Goal: Information Seeking & Learning: Learn about a topic

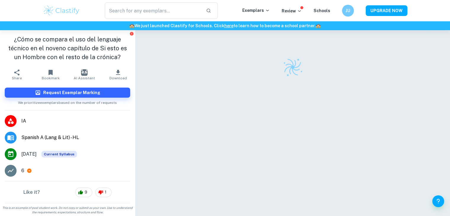
click at [261, 13] on p "Exemplars" at bounding box center [256, 10] width 28 height 7
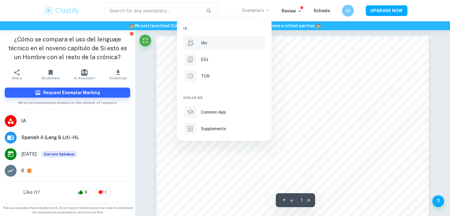
click at [227, 42] on div "IAs" at bounding box center [232, 43] width 63 height 7
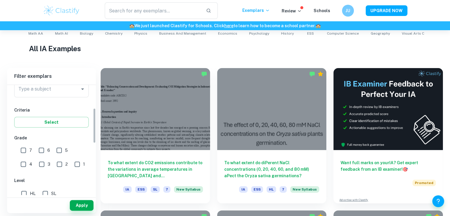
scroll to position [37, 0]
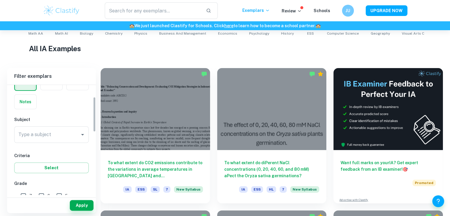
click at [52, 136] on input "Type a subject" at bounding box center [47, 134] width 60 height 11
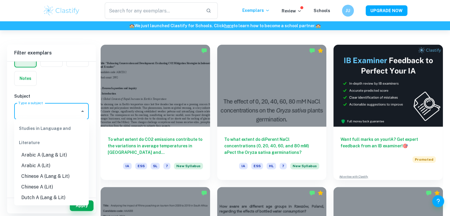
scroll to position [155, 0]
click at [48, 107] on input "Type a subject" at bounding box center [47, 110] width 60 height 11
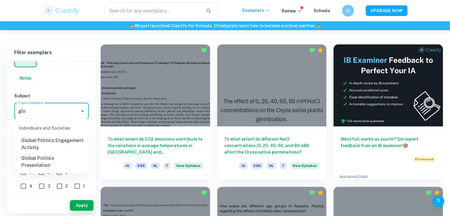
click at [47, 143] on li "Global Politics Engagement Activity" at bounding box center [51, 144] width 75 height 18
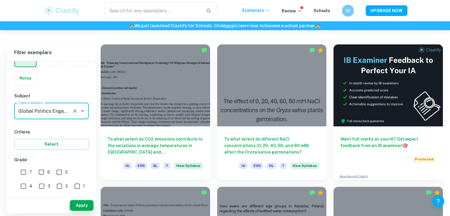
type input "Global Politics Engagement Activity"
click at [26, 171] on input "7" at bounding box center [23, 172] width 12 height 12
checkbox input "true"
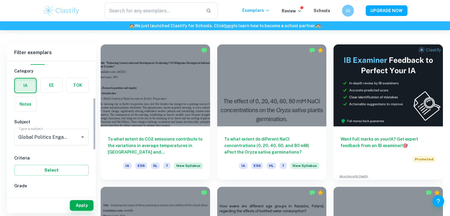
scroll to position [130, 0]
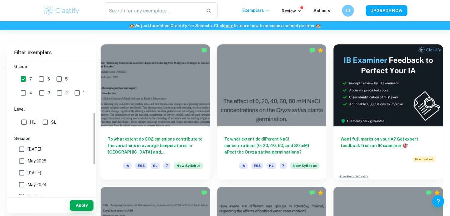
click at [21, 120] on input "HL" at bounding box center [24, 122] width 12 height 12
checkbox input "true"
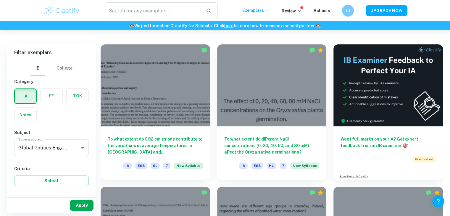
click at [82, 203] on button "Apply" at bounding box center [82, 205] width 24 height 11
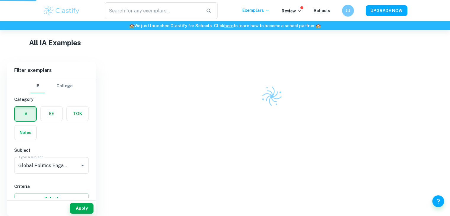
scroll to position [128, 0]
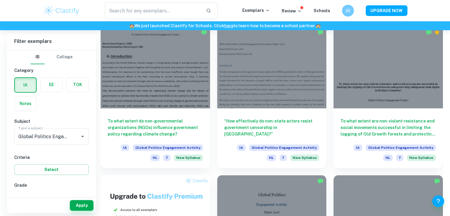
scroll to position [341, 0]
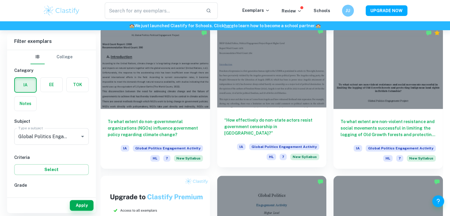
click at [284, 73] on div at bounding box center [271, 66] width 109 height 82
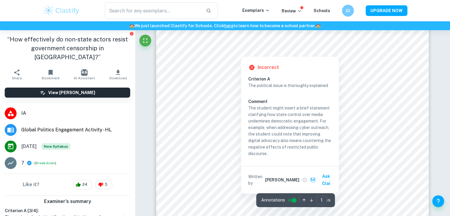
scroll to position [166, 0]
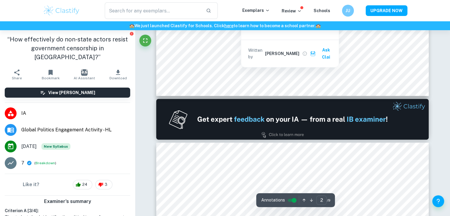
type input "1"
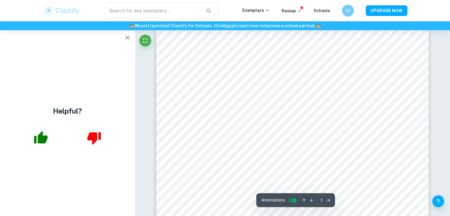
scroll to position [92, 0]
click at [127, 39] on icon "button" at bounding box center [127, 37] width 7 height 7
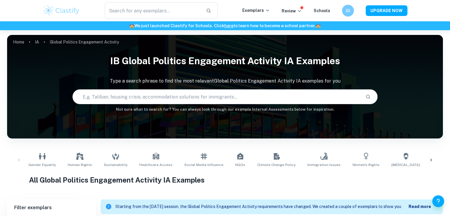
scroll to position [193, 0]
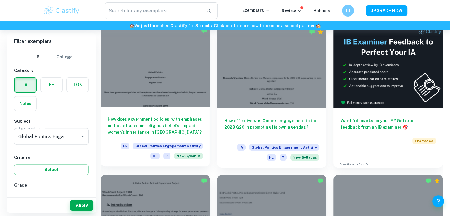
click at [168, 69] on div at bounding box center [155, 66] width 109 height 82
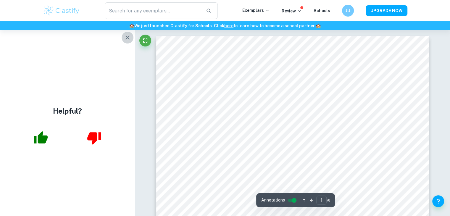
click at [125, 37] on icon "button" at bounding box center [127, 37] width 7 height 7
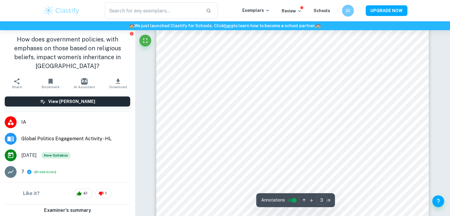
scroll to position [949, 0]
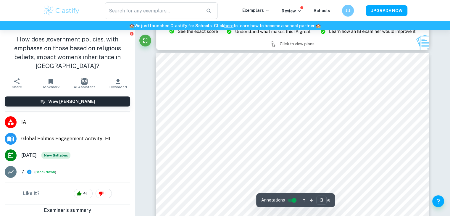
type input "2"
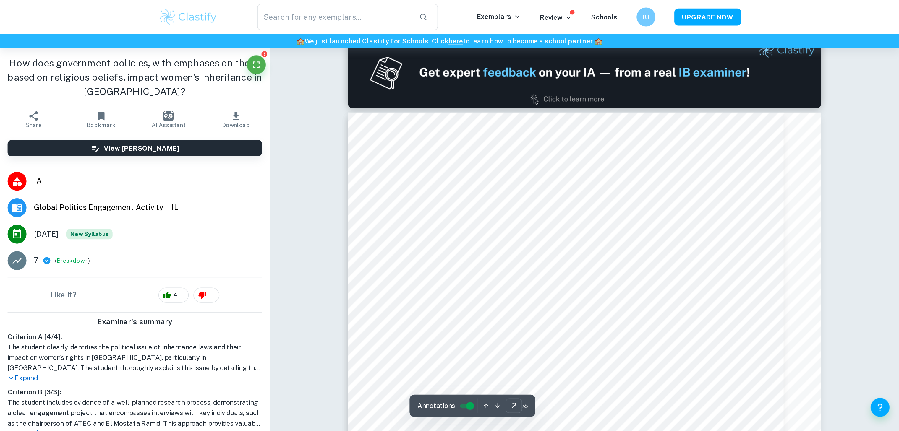
scroll to position [399, 0]
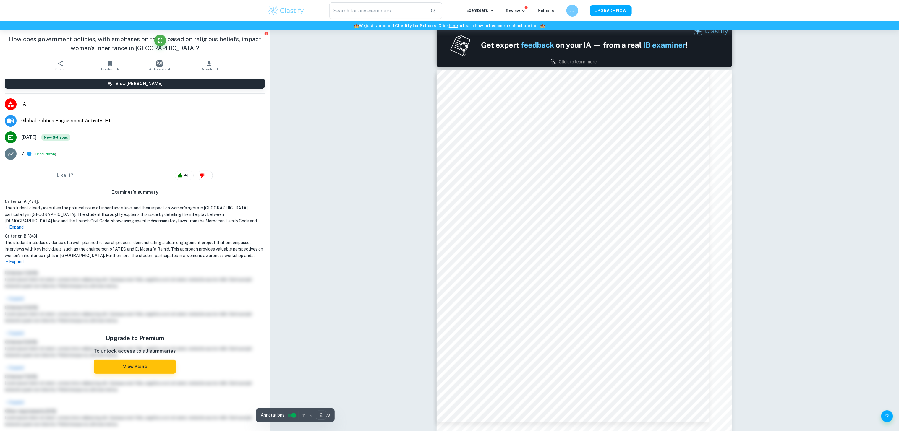
drag, startPoint x: 410, startPoint y: 5, endPoint x: 399, endPoint y: 199, distance: 194.6
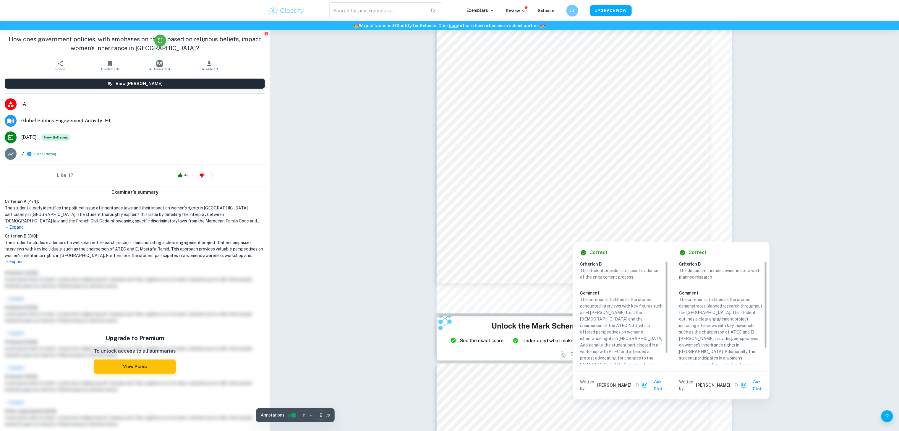
scroll to position [540, 0]
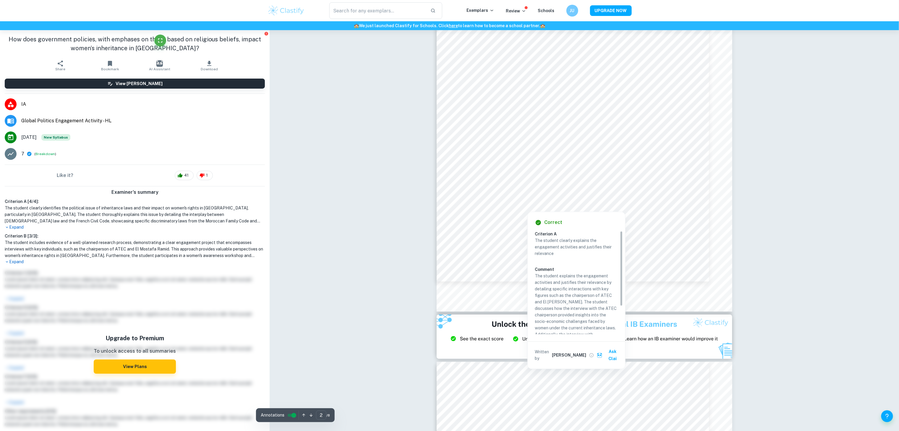
click at [450, 181] on div at bounding box center [573, 179] width 208 height 9
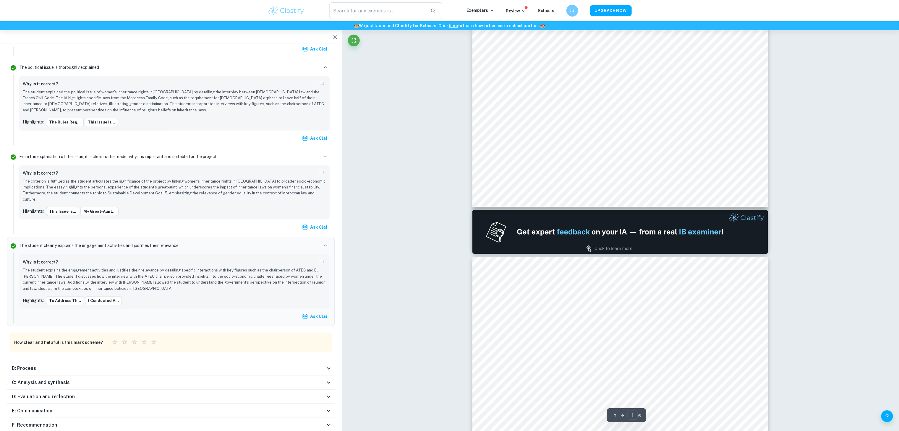
scroll to position [0, 0]
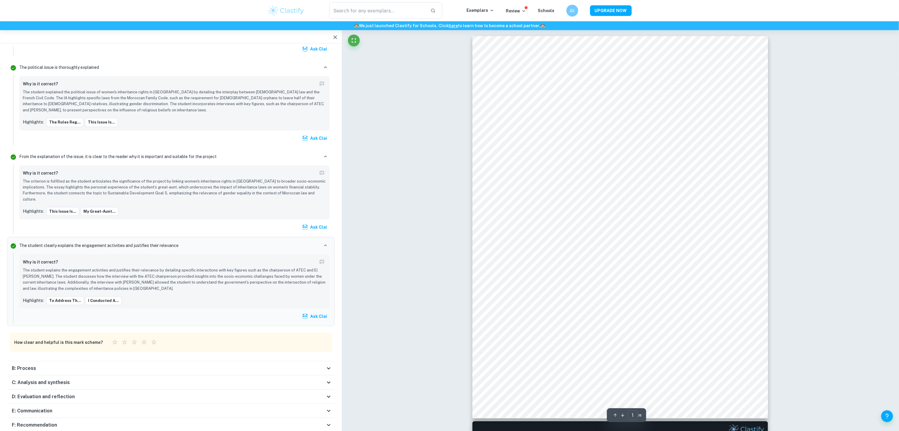
type input "2"
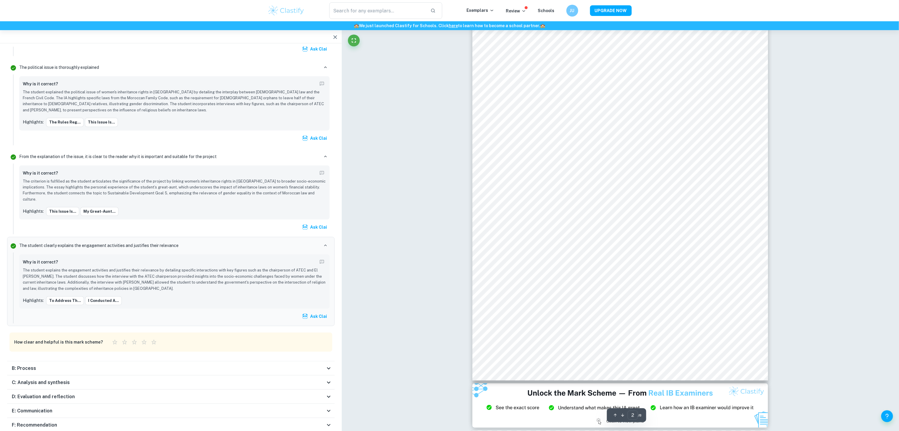
scroll to position [419, 0]
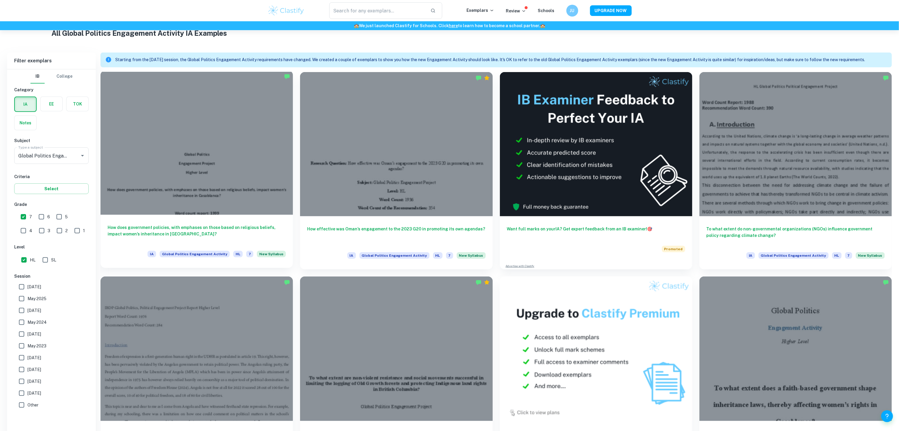
scroll to position [237, 0]
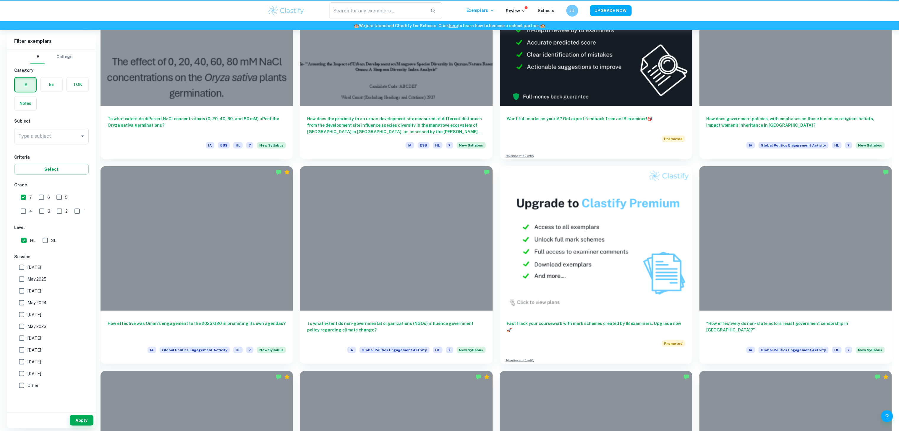
scroll to position [233, 0]
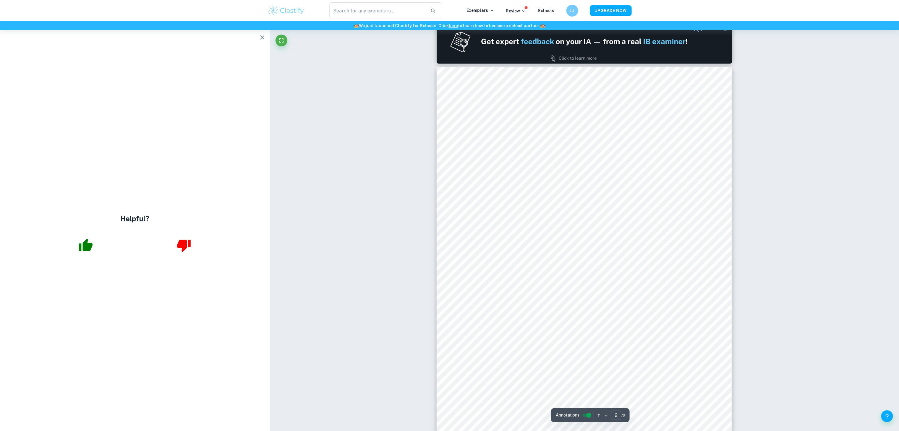
scroll to position [402, 0]
click at [262, 38] on icon "button" at bounding box center [262, 37] width 4 height 4
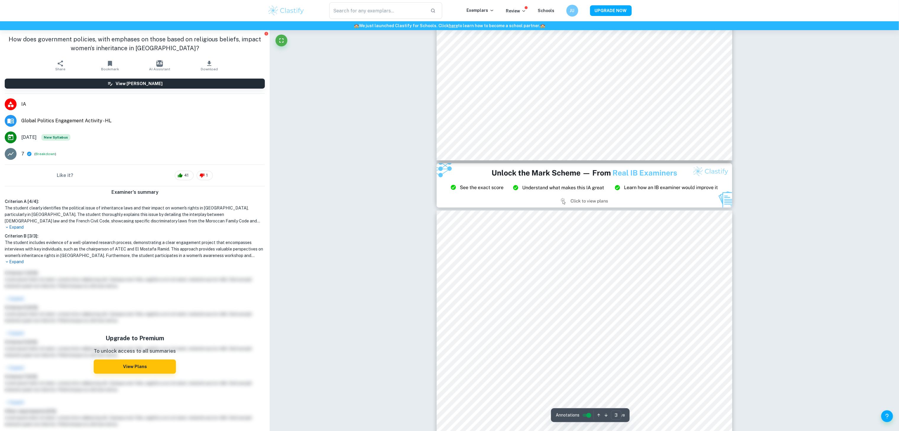
scroll to position [696, 0]
type input "2"
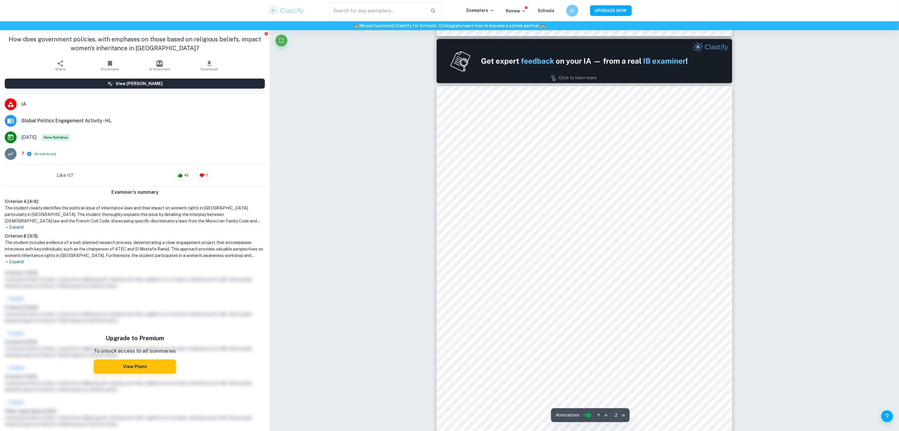
scroll to position [384, 0]
